Goal: Task Accomplishment & Management: Complete application form

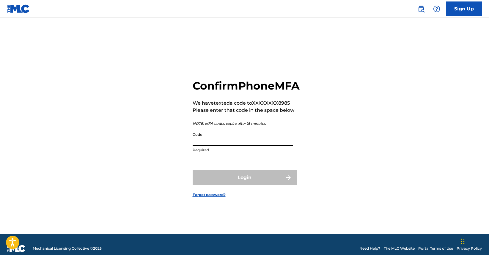
click at [222, 153] on p "Required" at bounding box center [243, 150] width 100 height 5
click at [224, 146] on input "Code" at bounding box center [243, 138] width 100 height 17
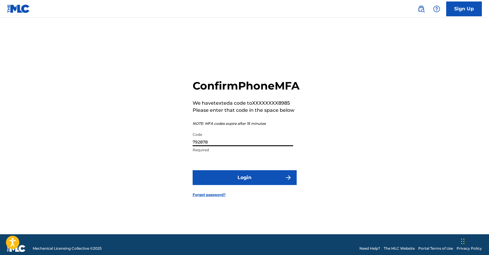
type input "792878"
click at [244, 184] on button "Login" at bounding box center [245, 178] width 104 height 15
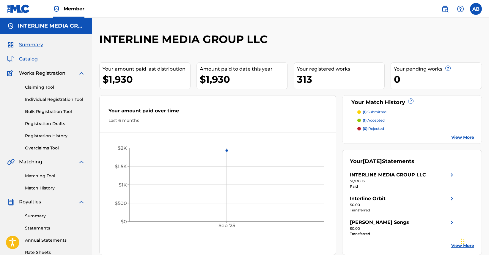
click at [20, 60] on span "Catalog" at bounding box center [28, 59] width 19 height 7
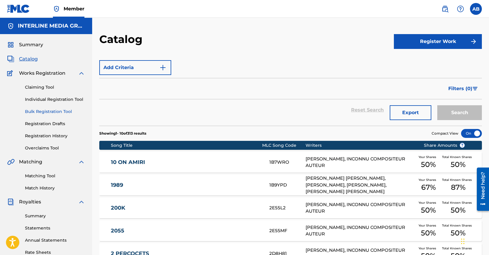
click at [52, 113] on link "Bulk Registration Tool" at bounding box center [55, 112] width 60 height 6
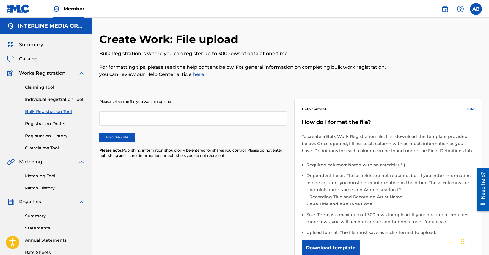
click at [180, 120] on div at bounding box center [193, 119] width 188 height 14
click at [126, 138] on label "Browse Files" at bounding box center [117, 137] width 36 height 9
click at [0, 0] on input "Browse Files" at bounding box center [0, 0] width 0 height 0
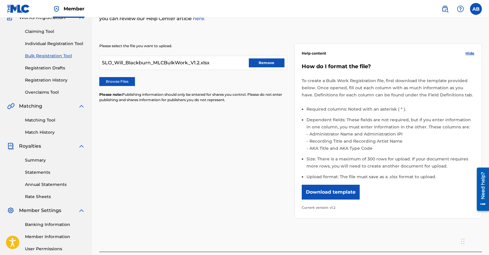
scroll to position [113, 0]
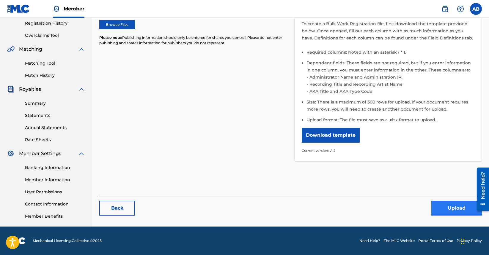
click at [446, 206] on button "Upload" at bounding box center [456, 208] width 51 height 15
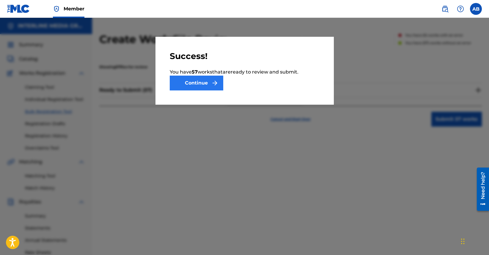
click at [212, 87] on button "Continue" at bounding box center [196, 83] width 53 height 15
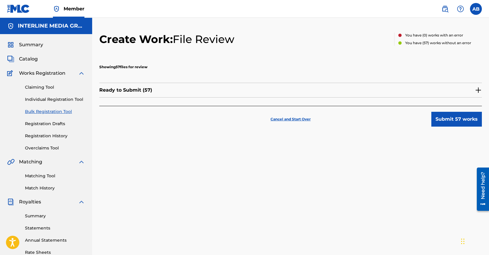
click at [423, 91] on div "Ready to Submit ( 57 )" at bounding box center [290, 90] width 382 height 15
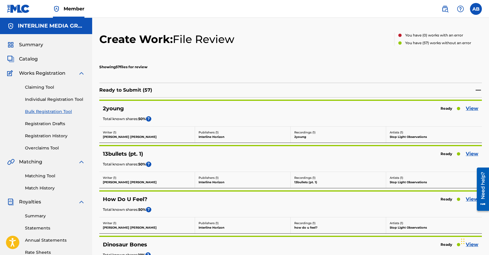
drag, startPoint x: 372, startPoint y: 55, endPoint x: 295, endPoint y: 67, distance: 77.9
click at [370, 56] on div "Showing 57 files for review" at bounding box center [290, 66] width 382 height 27
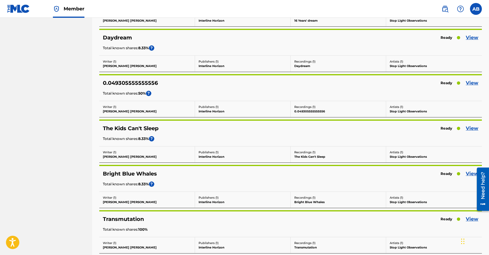
scroll to position [1711, 0]
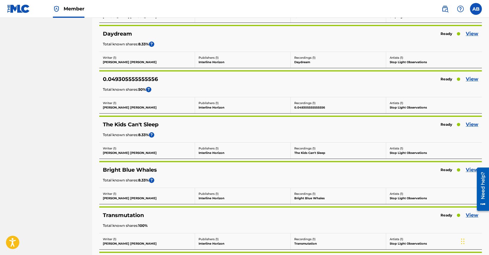
click at [257, 104] on p "Publishers ( 1 )" at bounding box center [242, 103] width 88 height 4
click at [314, 108] on p "0.049305555555556" at bounding box center [338, 107] width 88 height 4
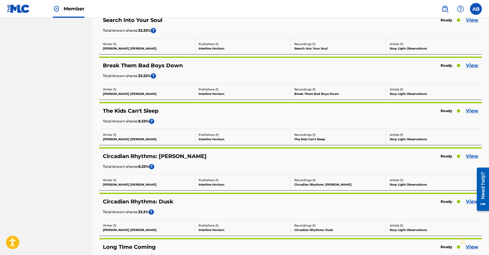
scroll to position [2497, 0]
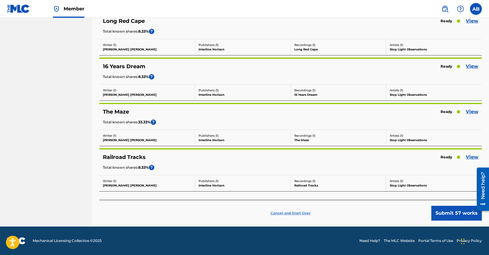
click at [278, 212] on p "Cancel and Start Over" at bounding box center [290, 213] width 40 height 5
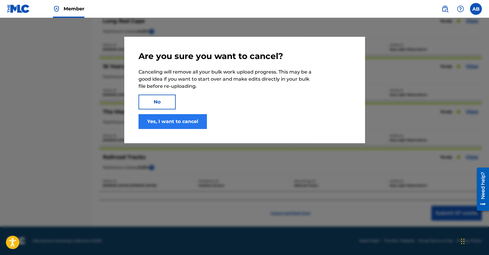
click at [170, 116] on button "Yes, I want to cancel" at bounding box center [172, 121] width 68 height 15
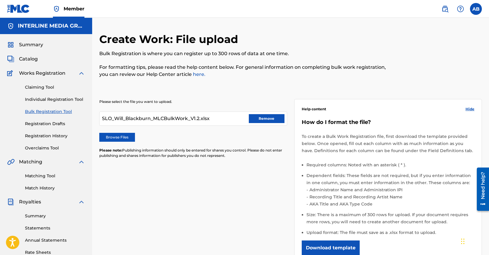
click at [192, 146] on div "Please select the file you want to upload. SLO_Will_Blackburn_MLCBulkWork_V1.2.…" at bounding box center [193, 132] width 188 height 67
drag, startPoint x: 263, startPoint y: 115, endPoint x: 193, endPoint y: 133, distance: 72.5
click at [263, 115] on button "Remove" at bounding box center [267, 118] width 36 height 9
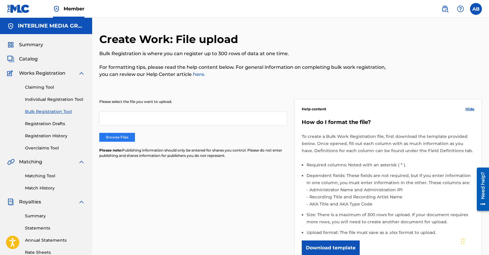
click at [113, 134] on label "Browse Files" at bounding box center [117, 137] width 36 height 9
click at [0, 0] on input "Browse Files" at bounding box center [0, 0] width 0 height 0
click at [120, 136] on label "Browse Files" at bounding box center [117, 137] width 36 height 9
click at [0, 0] on input "Browse Files" at bounding box center [0, 0] width 0 height 0
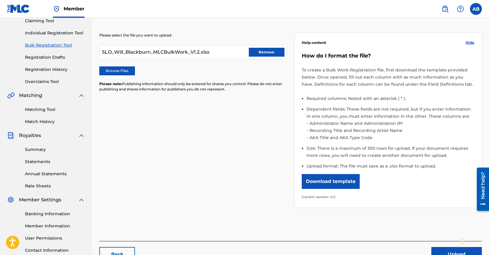
scroll to position [113, 0]
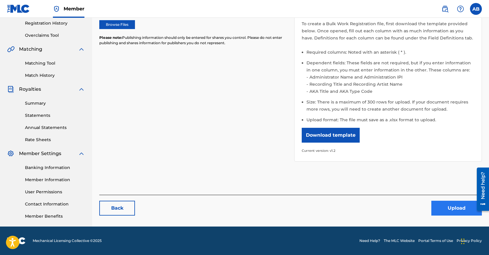
click at [445, 207] on button "Upload" at bounding box center [456, 208] width 51 height 15
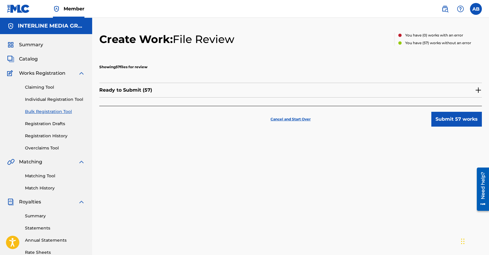
click at [436, 90] on div "Ready to Submit ( 57 )" at bounding box center [290, 90] width 382 height 15
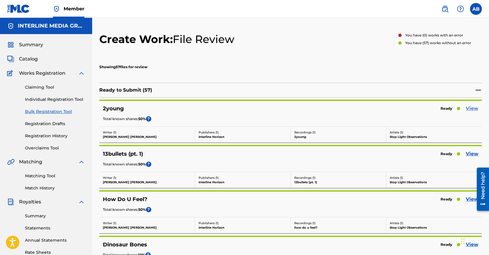
click at [473, 109] on link "View" at bounding box center [472, 108] width 12 height 7
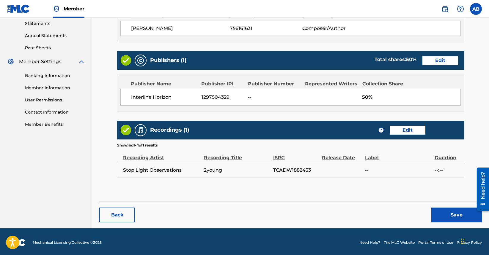
scroll to position [206, 0]
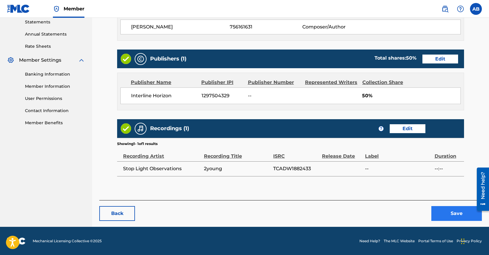
click at [456, 218] on button "Save" at bounding box center [456, 213] width 51 height 15
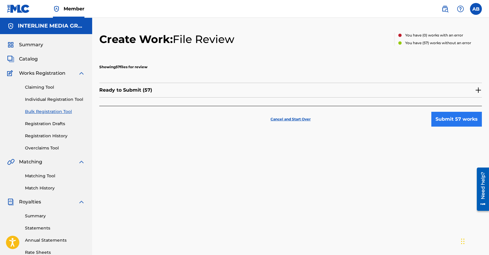
click at [464, 124] on button "Submit 57 works" at bounding box center [456, 119] width 51 height 15
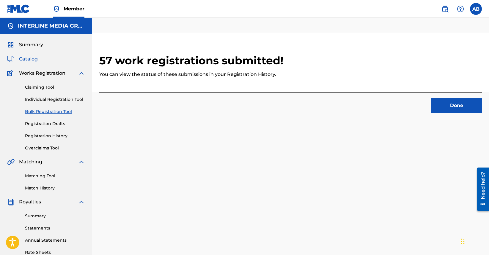
click at [30, 61] on span "Catalog" at bounding box center [28, 59] width 19 height 7
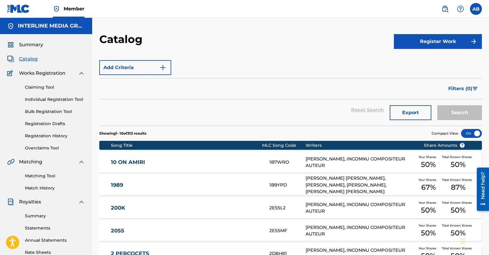
drag, startPoint x: 307, startPoint y: 65, endPoint x: 300, endPoint y: 79, distance: 15.3
click at [307, 65] on div "Add Criteria" at bounding box center [290, 67] width 382 height 15
click at [46, 135] on link "Registration History" at bounding box center [55, 136] width 60 height 6
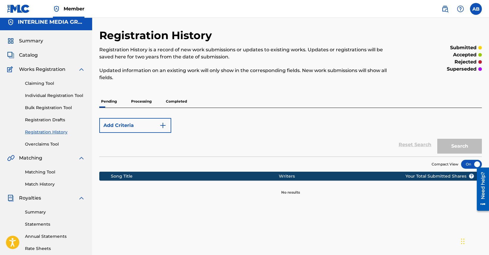
scroll to position [105, 0]
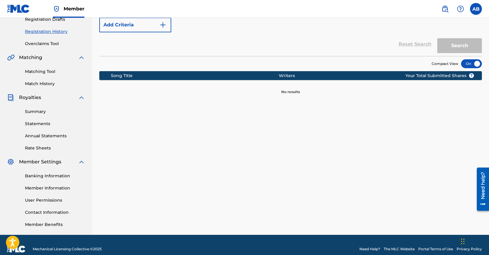
click at [224, 41] on div "Reset Search Search" at bounding box center [290, 44] width 382 height 24
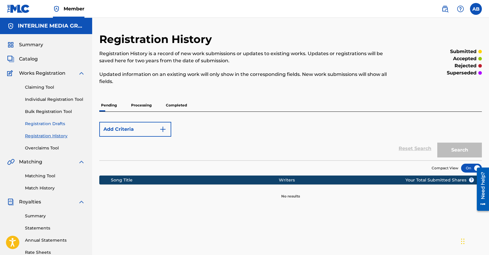
click at [48, 127] on link "Registration Drafts" at bounding box center [55, 124] width 60 height 6
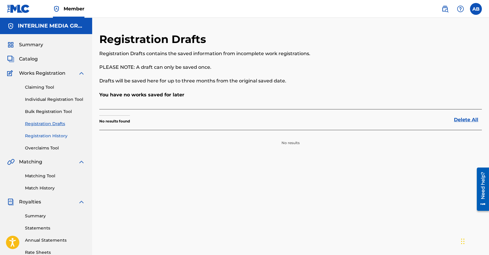
click at [52, 137] on link "Registration History" at bounding box center [55, 136] width 60 height 6
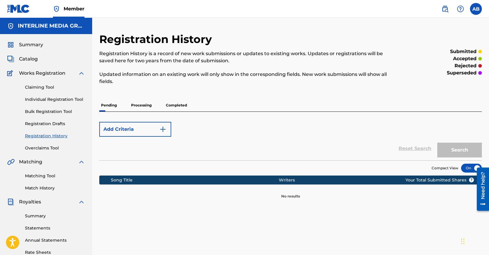
click at [133, 104] on p "Processing" at bounding box center [141, 105] width 24 height 12
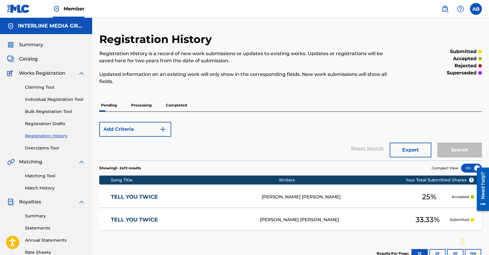
click at [170, 105] on p "Completed" at bounding box center [176, 105] width 25 height 12
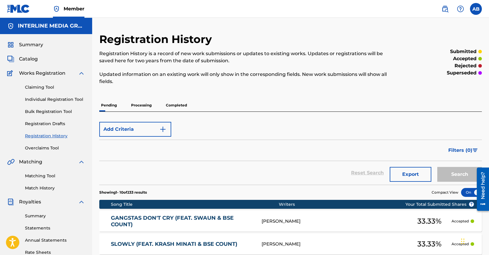
drag, startPoint x: 228, startPoint y: 97, endPoint x: 222, endPoint y: 100, distance: 6.8
click at [226, 97] on div "Registration History Registration History is a record of new work submissions o…" at bounding box center [290, 255] width 382 height 445
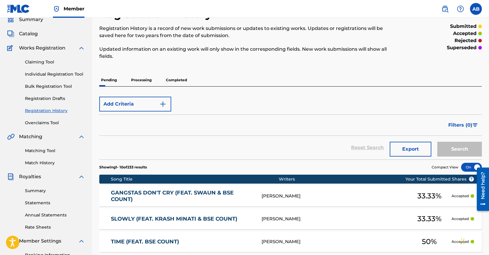
scroll to position [48, 0]
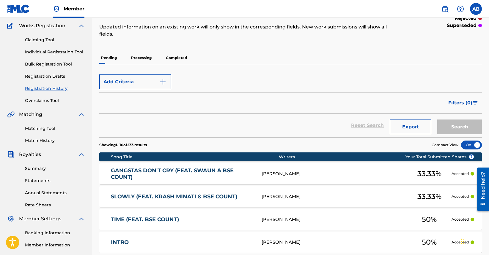
click at [169, 58] on p "Completed" at bounding box center [176, 58] width 25 height 12
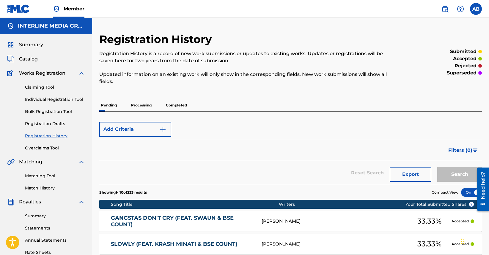
click at [134, 105] on p "Processing" at bounding box center [141, 105] width 24 height 12
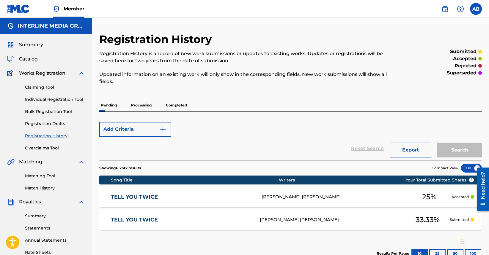
click at [168, 108] on p "Completed" at bounding box center [176, 105] width 25 height 12
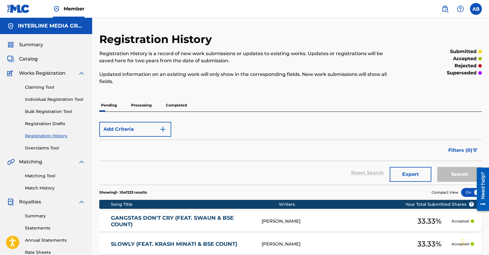
click at [101, 103] on p "Pending" at bounding box center [108, 105] width 19 height 12
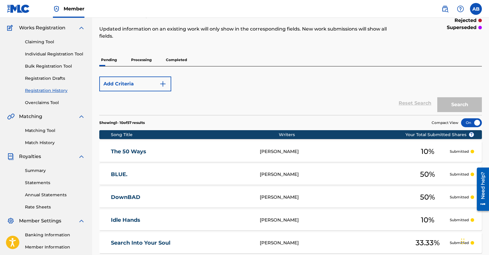
scroll to position [38, 0]
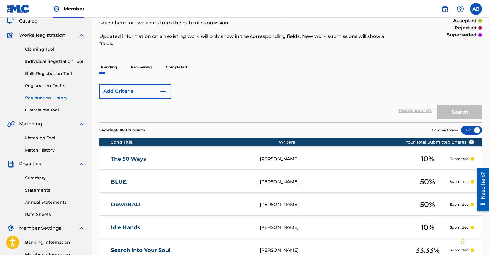
click at [147, 69] on p "Processing" at bounding box center [141, 67] width 24 height 12
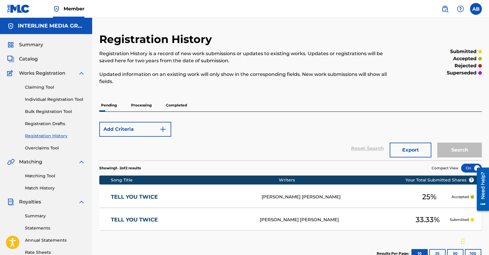
click at [171, 107] on p "Completed" at bounding box center [176, 105] width 25 height 12
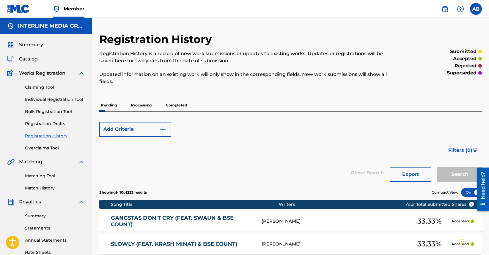
click at [277, 115] on div "Add Criteria Filter Submission Status accepted rejected superseded Submission S…" at bounding box center [290, 148] width 382 height 73
click at [299, 155] on div "Filters ( 0 )" at bounding box center [290, 150] width 382 height 21
click at [31, 43] on span "Summary" at bounding box center [31, 44] width 24 height 7
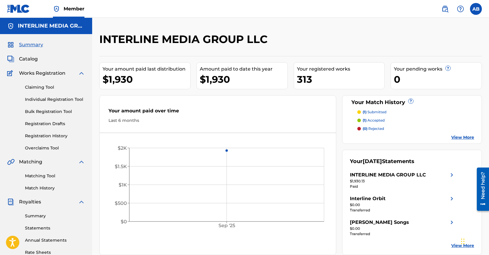
click at [340, 35] on div "INTERLINE MEDIA GROUP LLC" at bounding box center [246, 42] width 294 height 18
click at [329, 59] on div "Your amount paid last distribution $1,930 Amount paid to date this year $1,930 …" at bounding box center [290, 155] width 382 height 199
click at [326, 48] on div "INTERLINE MEDIA GROUP LLC" at bounding box center [246, 42] width 294 height 18
click at [457, 247] on link "View More" at bounding box center [462, 246] width 23 height 6
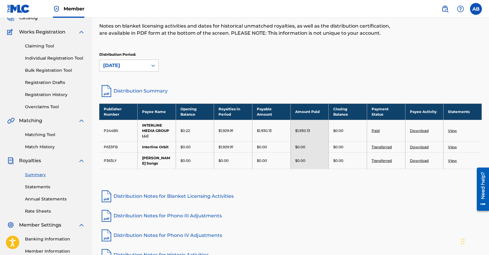
scroll to position [113, 0]
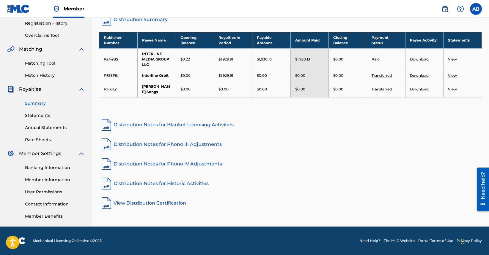
click at [344, 107] on div "Publisher Number Payee Name Opening Balance Royalties in Period Payable Amount …" at bounding box center [290, 72] width 382 height 81
click at [364, 139] on link "Distribution Notes for Phono III Adjustments" at bounding box center [290, 145] width 382 height 14
